Goal: Task Accomplishment & Management: Manage account settings

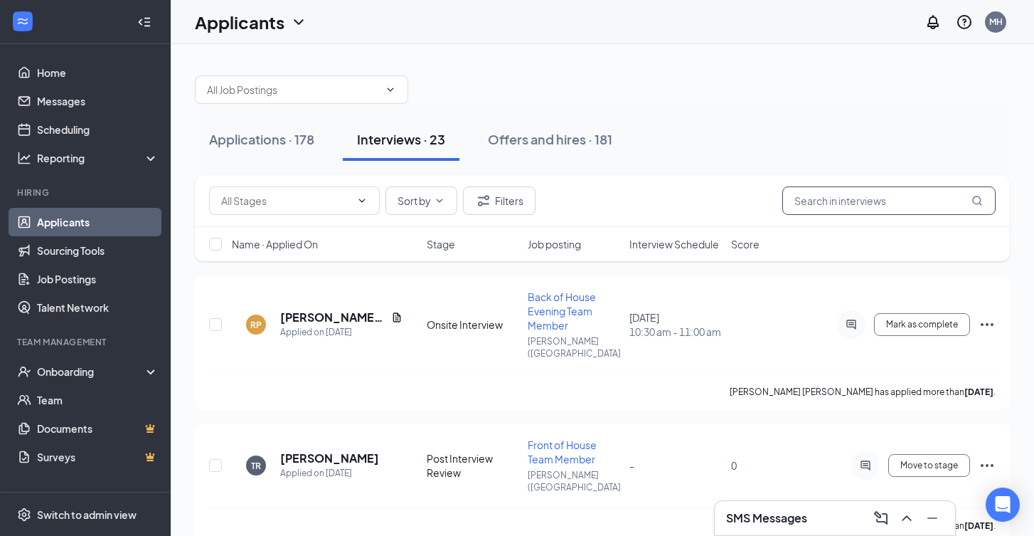
click at [852, 201] on input "text" at bounding box center [889, 200] width 213 height 28
click at [270, 136] on div "Applications · 178" at bounding box center [261, 139] width 105 height 18
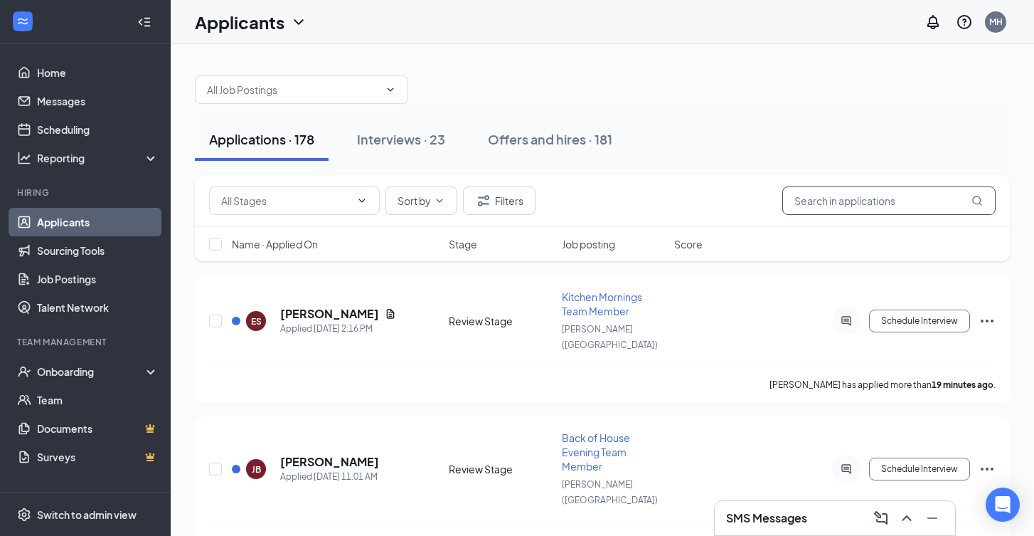
click at [824, 204] on input "text" at bounding box center [889, 200] width 213 height 28
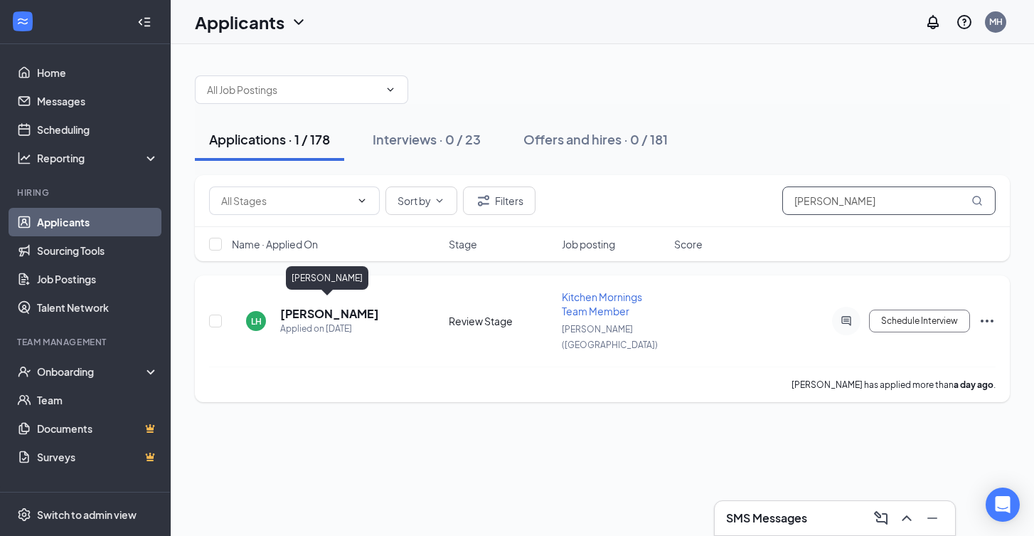
type input "[PERSON_NAME]"
click at [324, 306] on h5 "[PERSON_NAME]" at bounding box center [329, 314] width 99 height 16
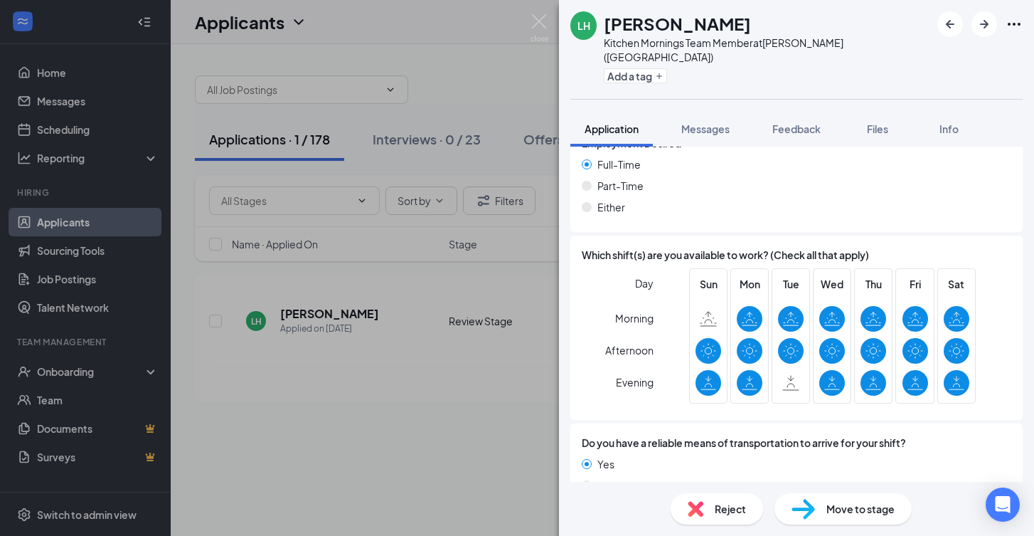
scroll to position [955, 0]
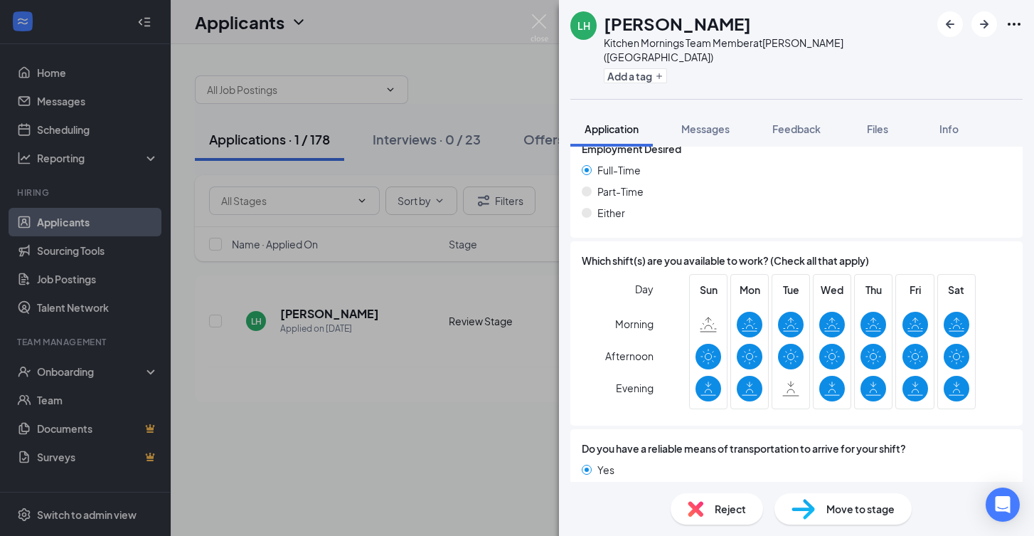
click at [726, 511] on span "Reject" at bounding box center [730, 509] width 31 height 16
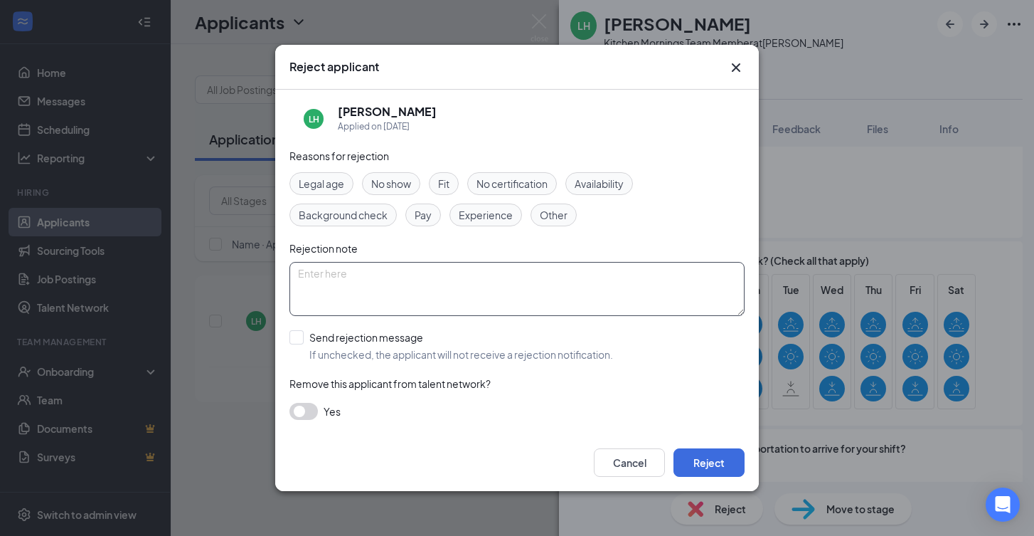
click at [329, 283] on textarea at bounding box center [517, 289] width 455 height 54
type textarea "not moving forward based on feedback from [PERSON_NAME]. Theft issues while emp…"
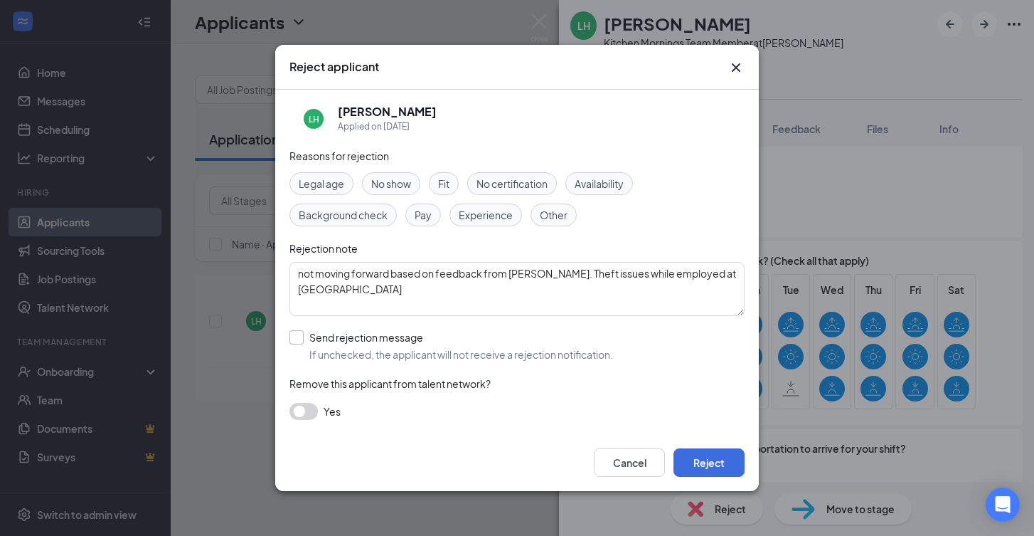
click at [300, 334] on div at bounding box center [297, 337] width 14 height 14
click at [300, 334] on input "Send rejection message If unchecked, the applicant will not receive a rejection…" at bounding box center [452, 345] width 324 height 31
checkbox input "true"
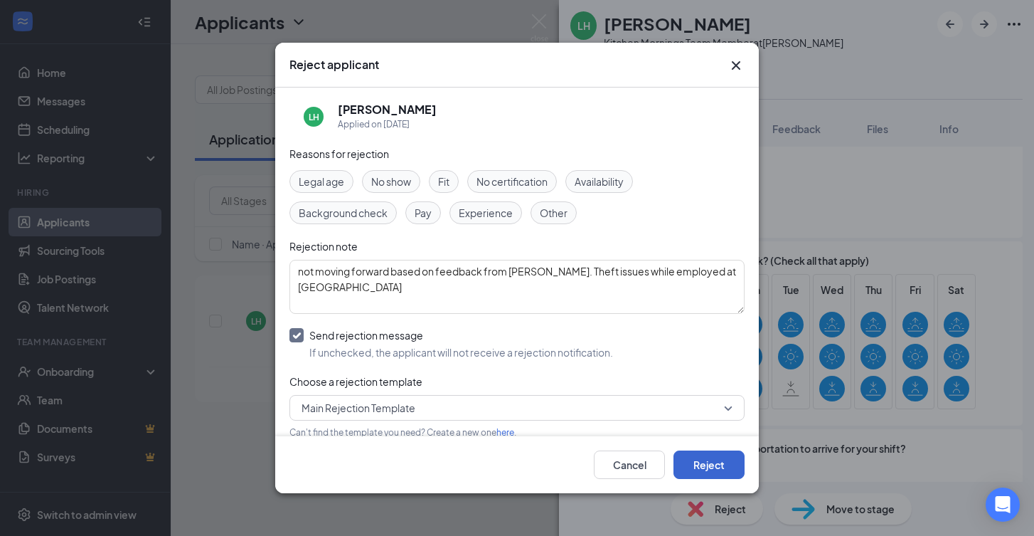
click at [711, 463] on button "Reject" at bounding box center [709, 464] width 71 height 28
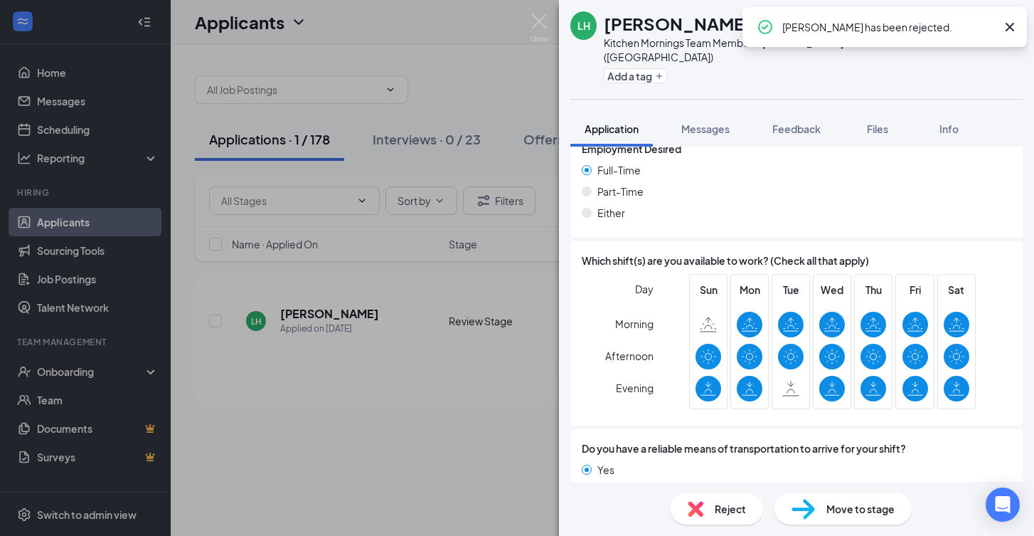
scroll to position [956, 0]
click at [536, 23] on img at bounding box center [540, 28] width 18 height 28
